Goal: Information Seeking & Learning: Check status

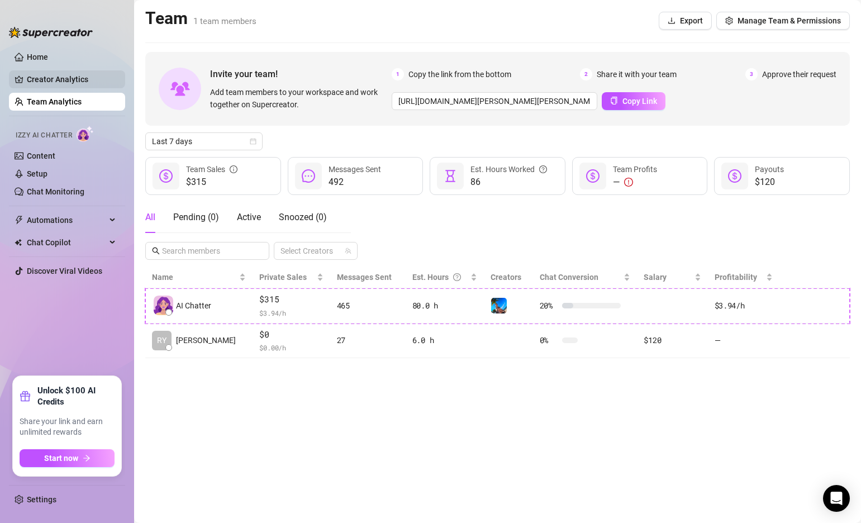
click at [69, 82] on link "Creator Analytics" at bounding box center [71, 79] width 89 height 18
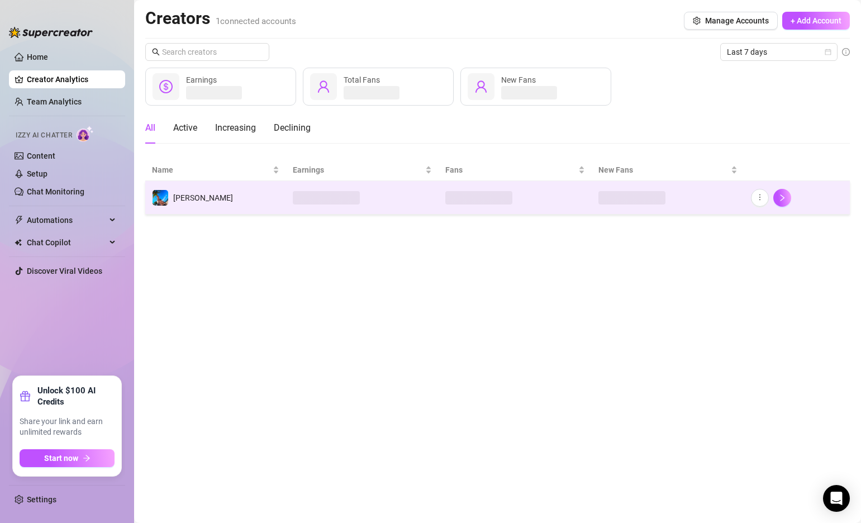
click at [248, 194] on td "[PERSON_NAME]" at bounding box center [215, 198] width 141 height 34
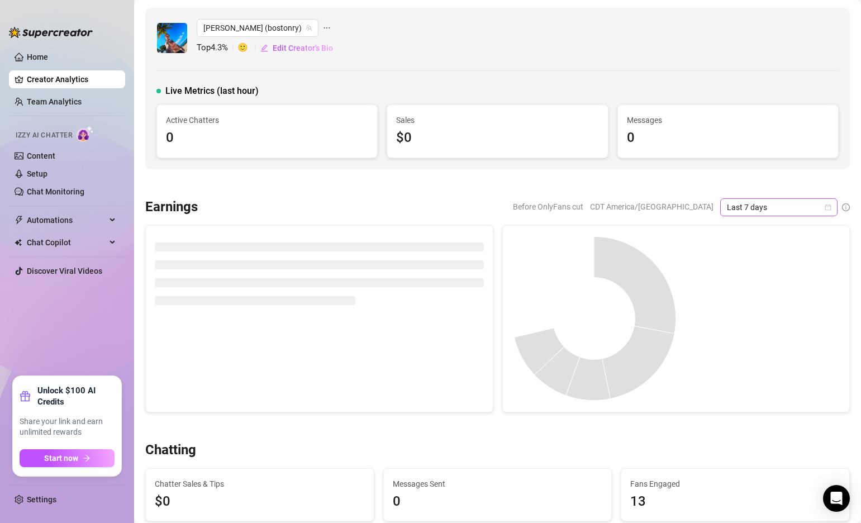
click at [803, 203] on span "Last 7 days" at bounding box center [779, 207] width 104 height 17
click at [673, 181] on div at bounding box center [497, 183] width 704 height 11
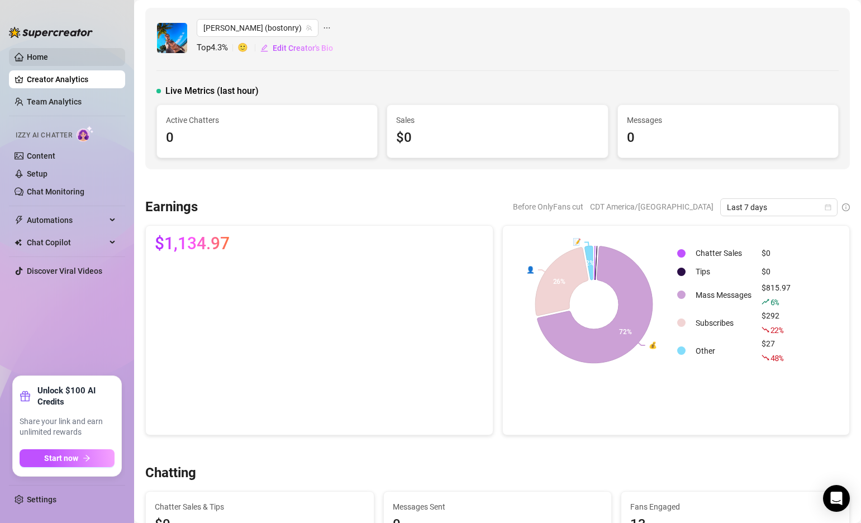
click at [42, 53] on link "Home" at bounding box center [37, 57] width 21 height 9
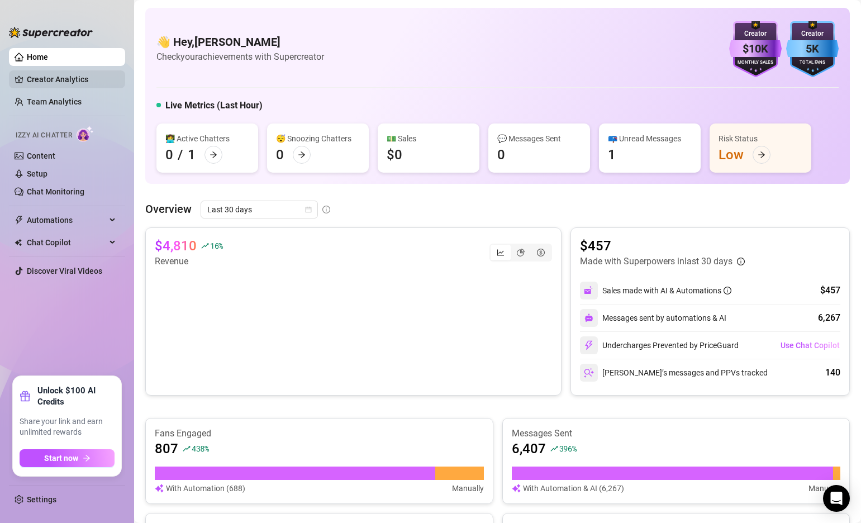
click at [35, 74] on link "Creator Analytics" at bounding box center [71, 79] width 89 height 18
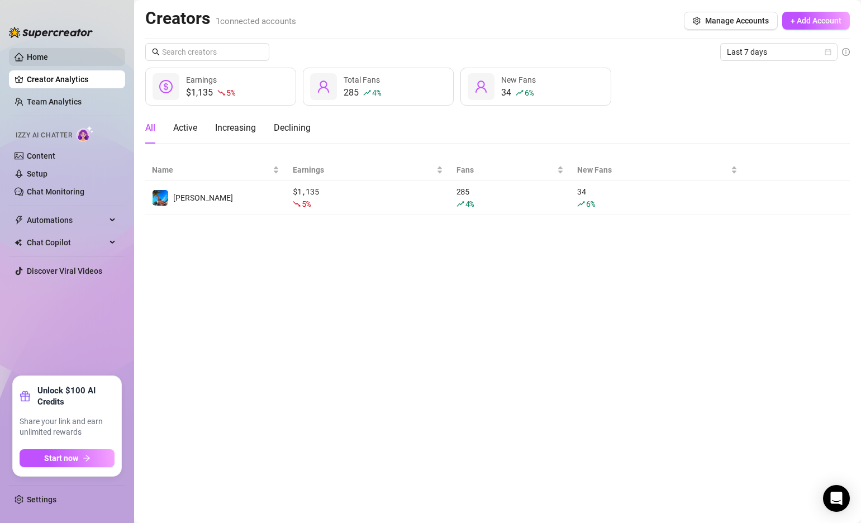
click at [44, 55] on link "Home" at bounding box center [37, 57] width 21 height 9
